Goal: Check status: Check status

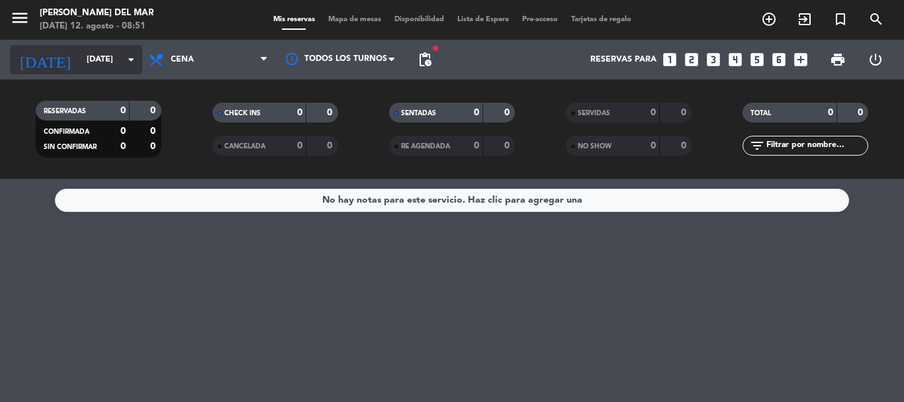
click at [110, 62] on input "[DATE]" at bounding box center [136, 59] width 112 height 22
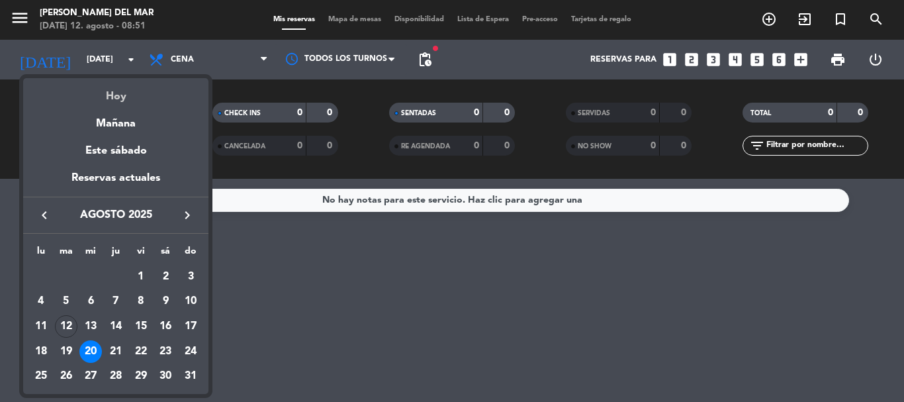
click at [112, 94] on div "Hoy" at bounding box center [115, 91] width 185 height 27
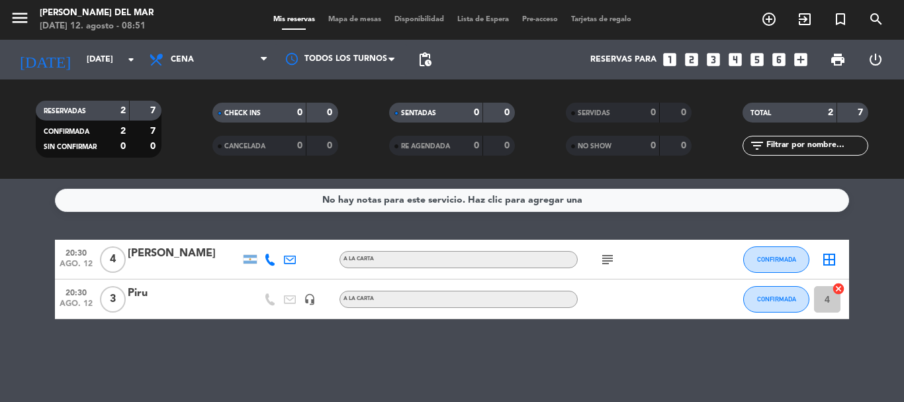
click at [611, 261] on icon "subject" at bounding box center [607, 259] width 16 height 16
click at [83, 63] on input "[DATE]" at bounding box center [136, 59] width 112 height 22
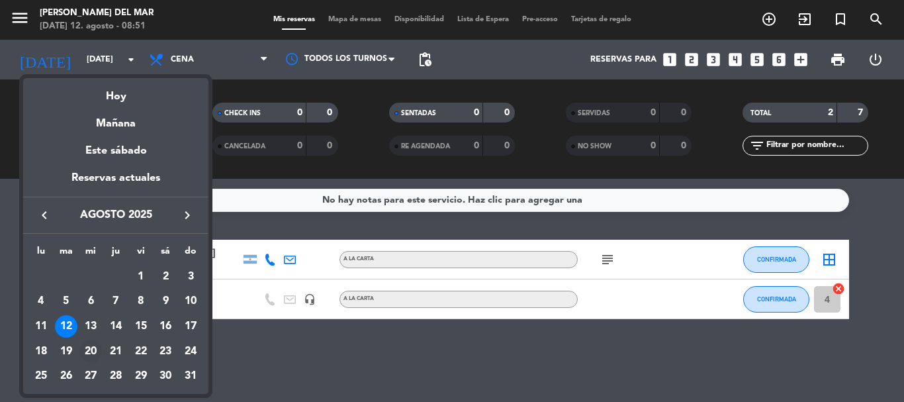
click at [92, 350] on div "20" at bounding box center [90, 351] width 22 height 22
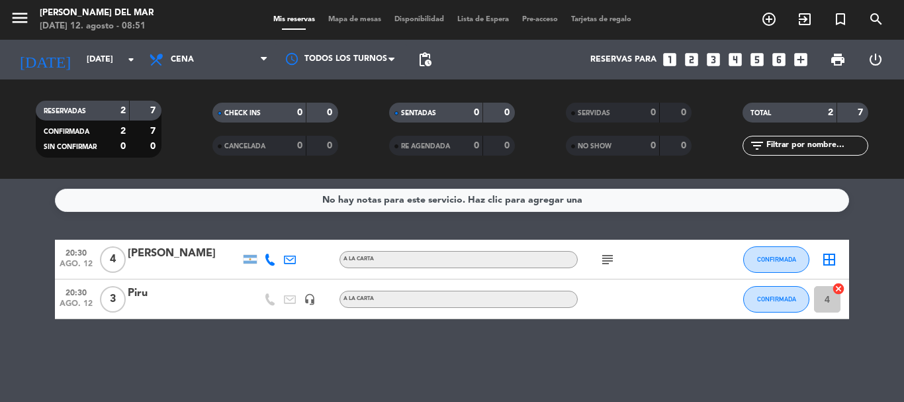
type input "[DATE]"
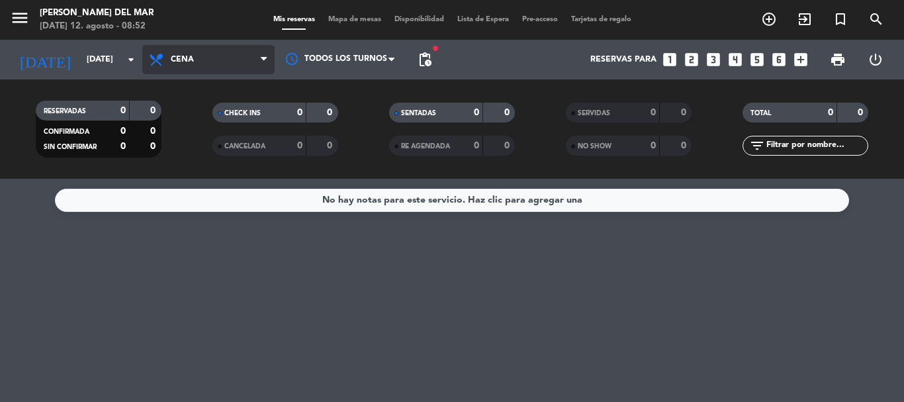
click at [196, 61] on span "Cena" at bounding box center [208, 59] width 132 height 29
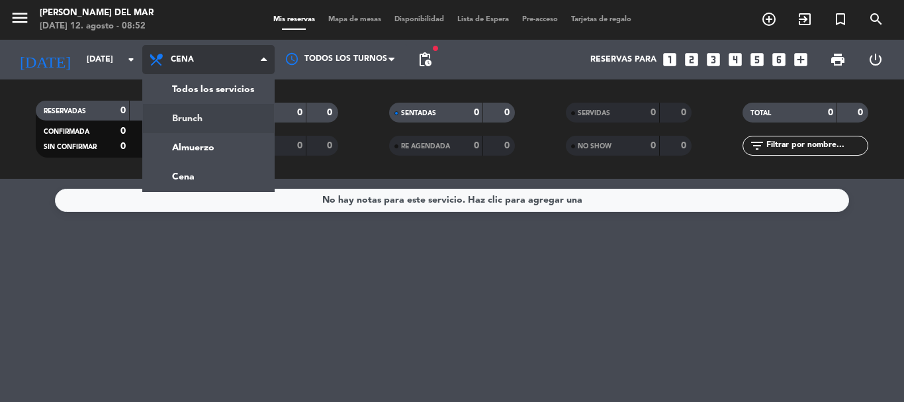
click at [192, 114] on div "menu [PERSON_NAME] del [PERSON_NAME][DATE] 12. agosto - 08:52 Mis reservas Mapa…" at bounding box center [452, 89] width 904 height 179
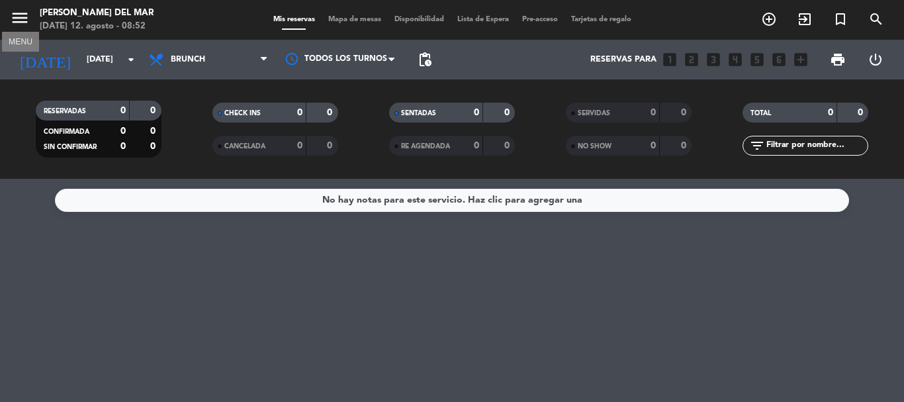
click at [17, 14] on icon "menu" at bounding box center [20, 18] width 20 height 20
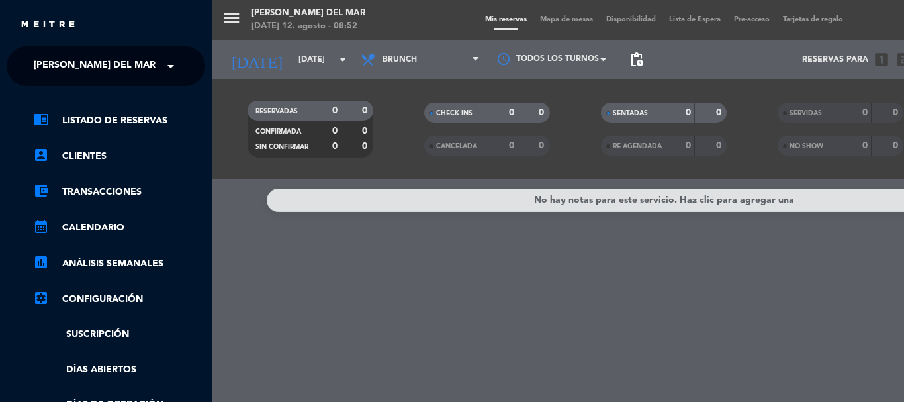
click at [228, 22] on div "menu [PERSON_NAME] del [PERSON_NAME][DATE] 12. agosto - 08:52 Mis reservas Mapa…" at bounding box center [664, 201] width 904 height 402
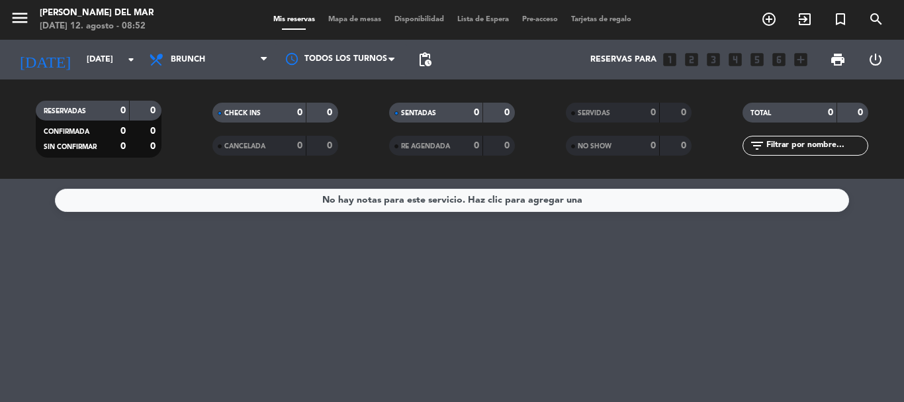
click at [283, 17] on span "Mis reservas" at bounding box center [294, 19] width 55 height 7
